Goal: Information Seeking & Learning: Learn about a topic

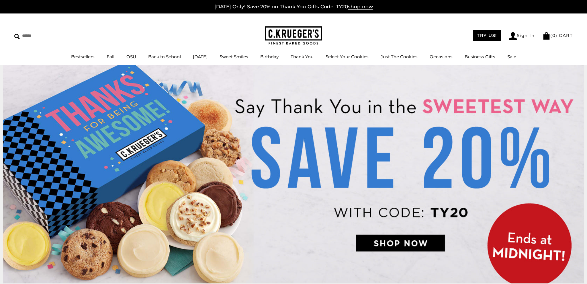
scroll to position [2, 0]
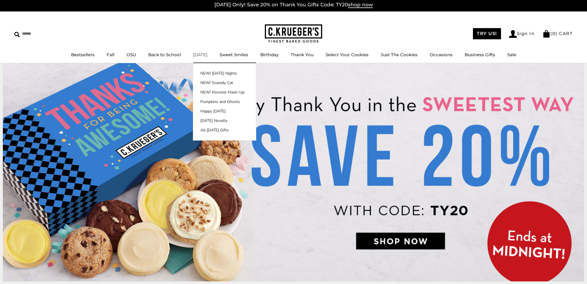
click at [202, 55] on link "[DATE]" at bounding box center [200, 54] width 15 height 5
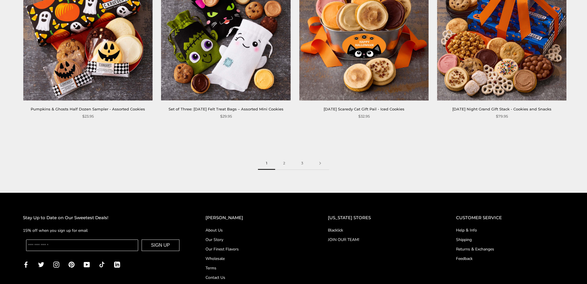
scroll to position [988, 0]
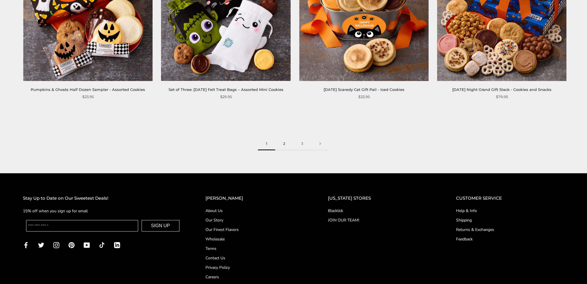
click at [284, 141] on link "2" at bounding box center [284, 143] width 18 height 13
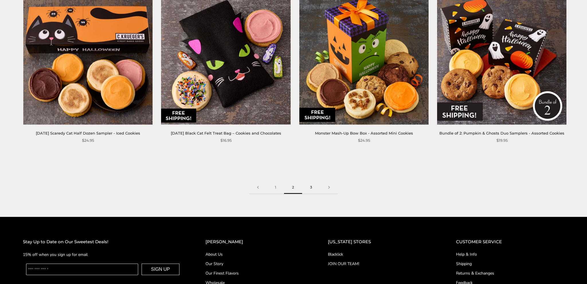
scroll to position [947, 0]
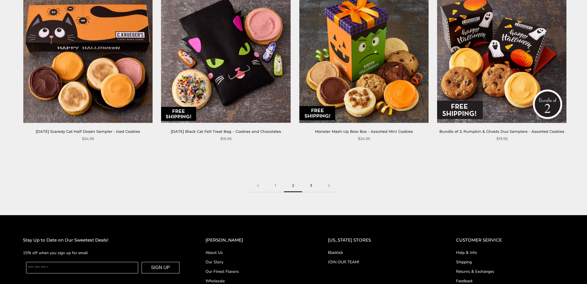
click at [312, 186] on link "3" at bounding box center [311, 185] width 18 height 13
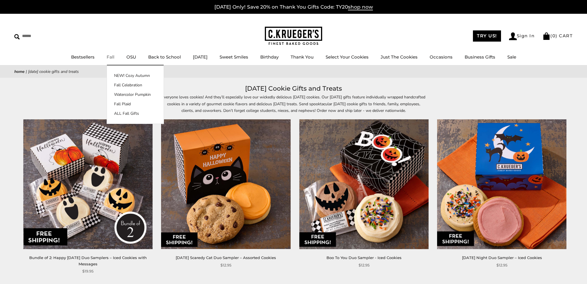
click at [108, 58] on link "Fall" at bounding box center [111, 56] width 8 height 5
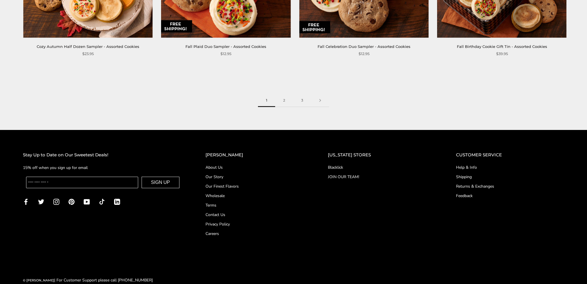
scroll to position [1033, 0]
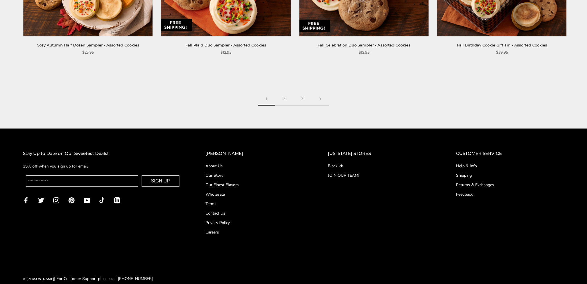
click at [284, 97] on link "2" at bounding box center [284, 99] width 18 height 13
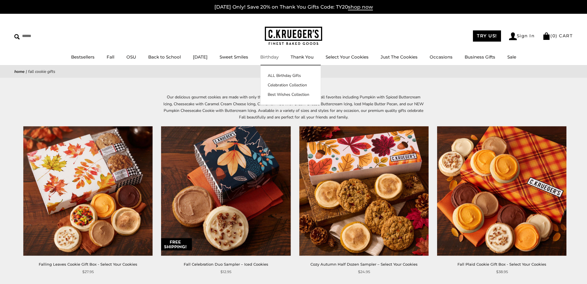
click at [276, 56] on link "Birthday" at bounding box center [269, 56] width 18 height 5
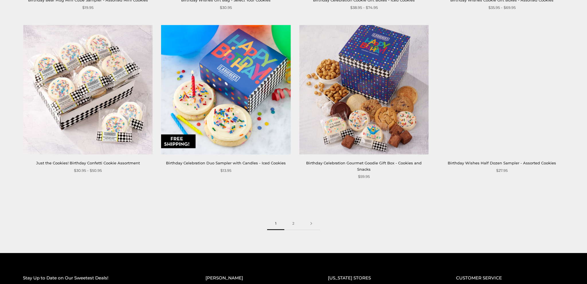
scroll to position [910, 0]
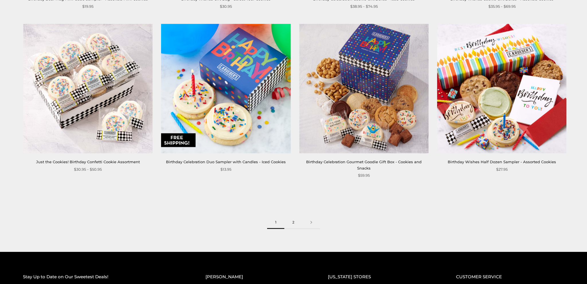
click at [293, 216] on link "2" at bounding box center [293, 222] width 18 height 13
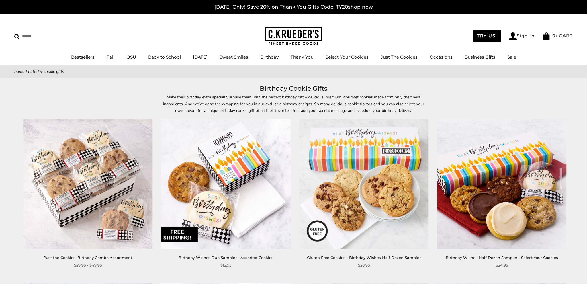
scroll to position [3, 0]
